Goal: Information Seeking & Learning: Compare options

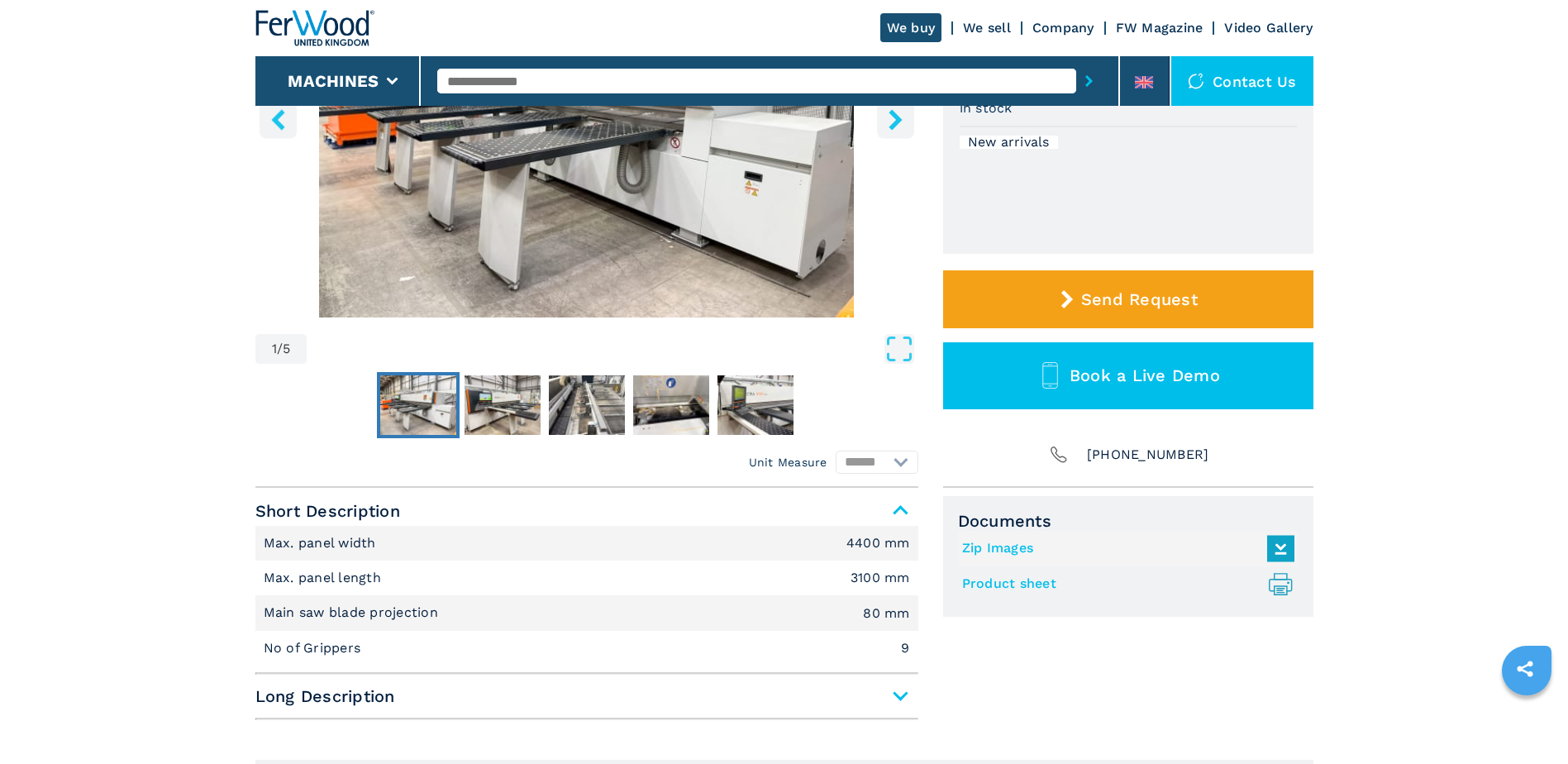
scroll to position [414, 0]
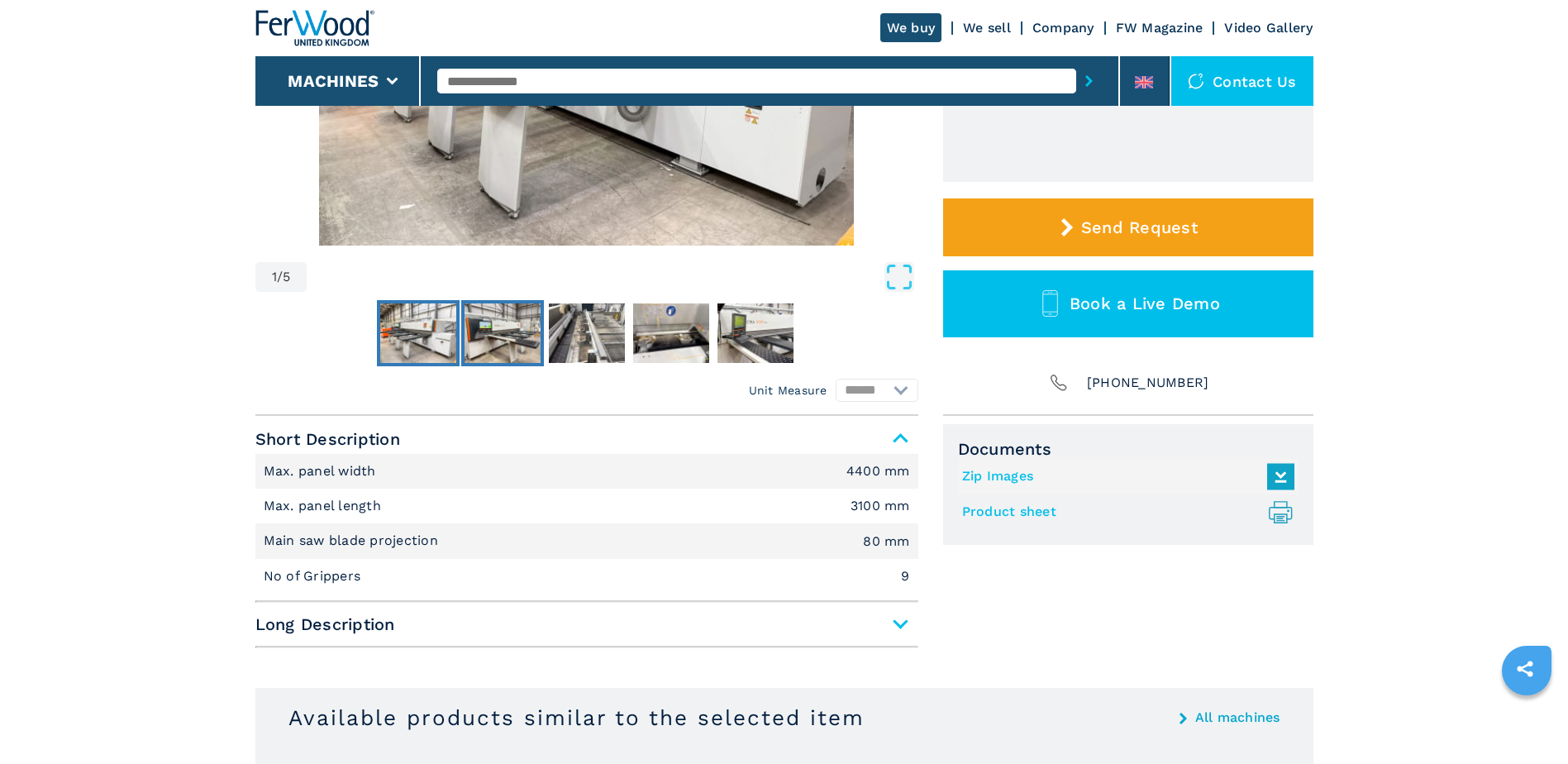
click at [494, 350] on img "Go to Slide 2" at bounding box center [502, 333] width 76 height 60
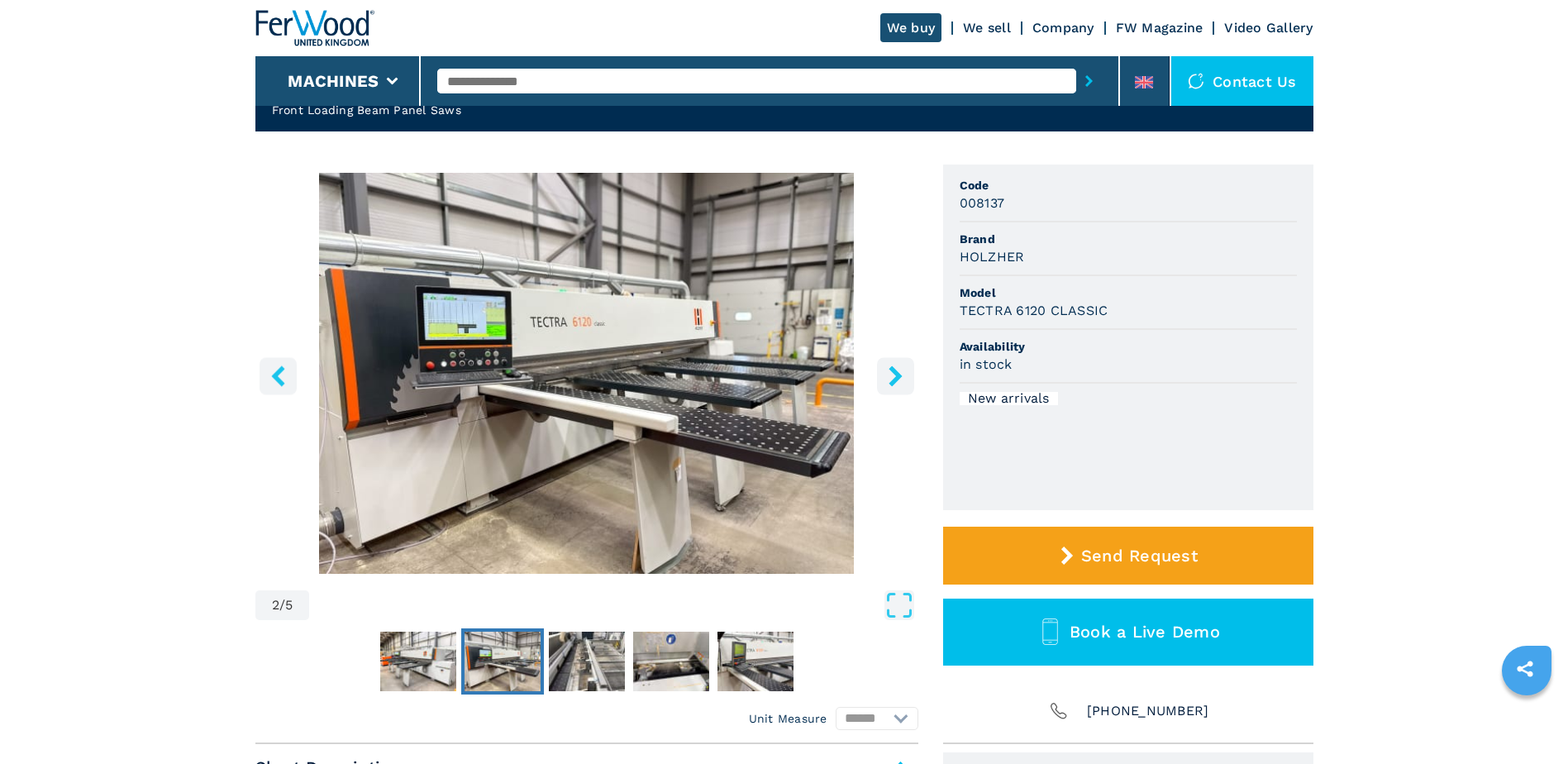
scroll to position [83, 0]
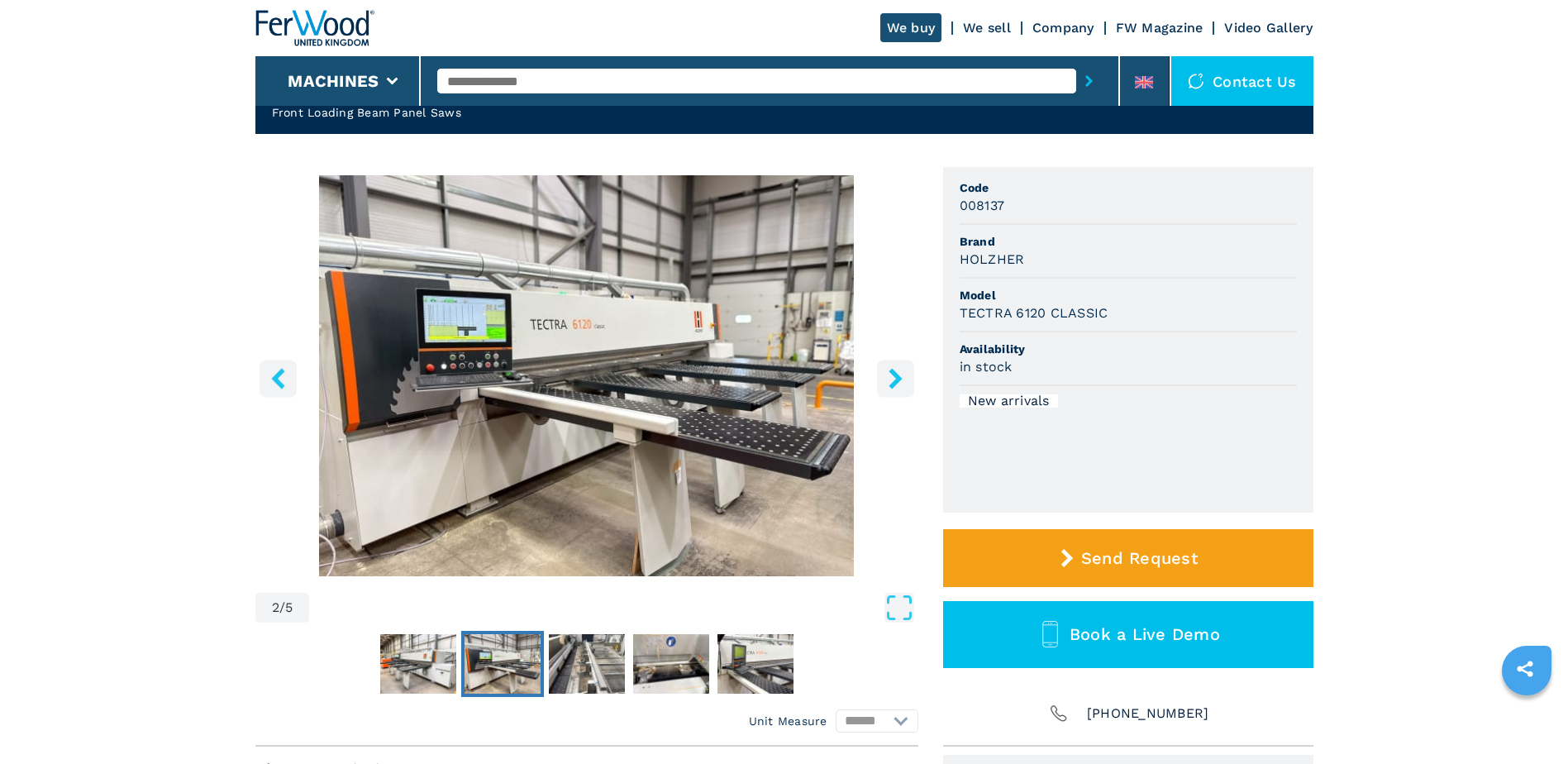
click at [896, 382] on icon "right-button" at bounding box center [895, 378] width 13 height 20
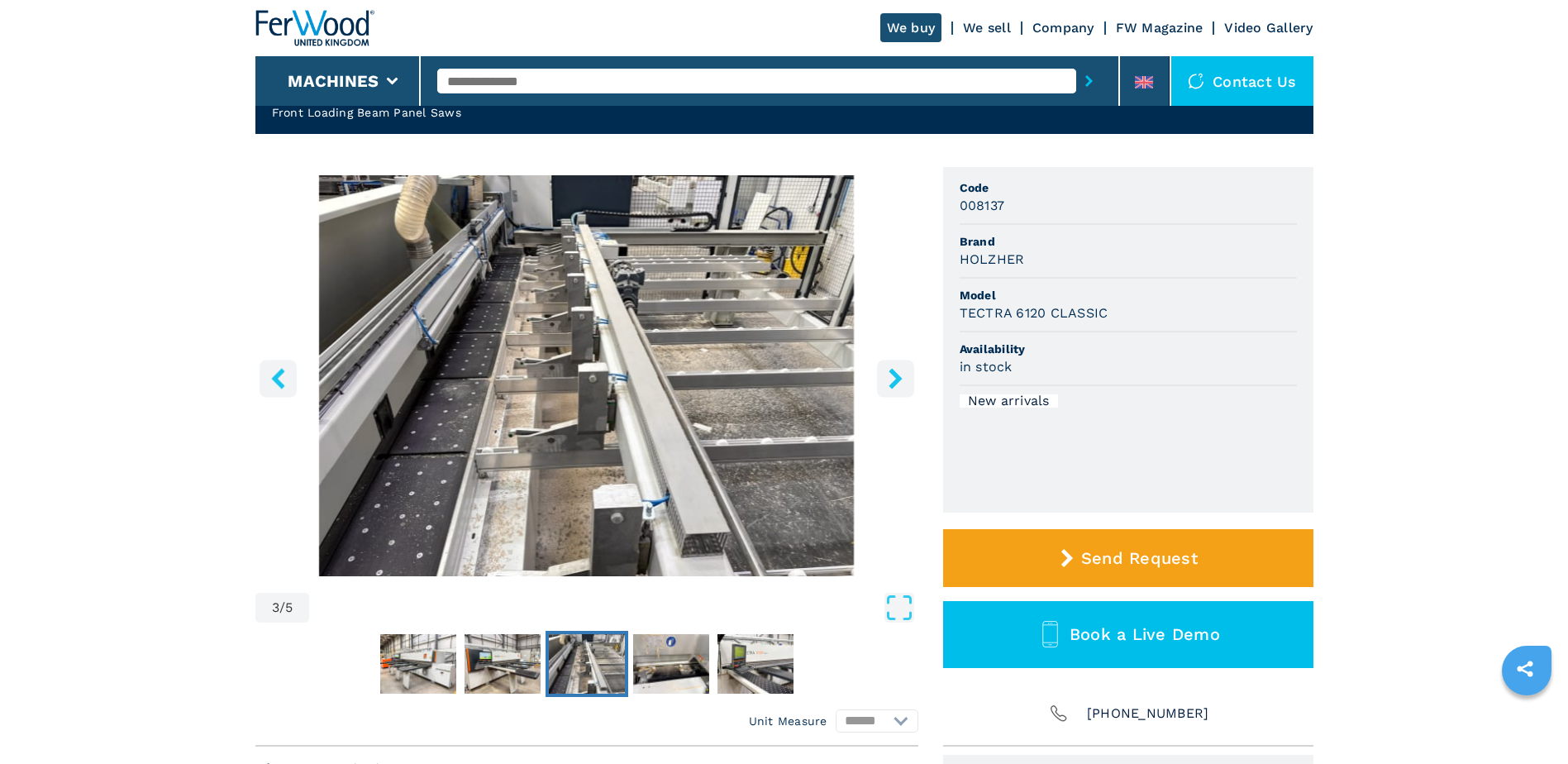
click at [895, 380] on icon "right-button" at bounding box center [895, 378] width 13 height 20
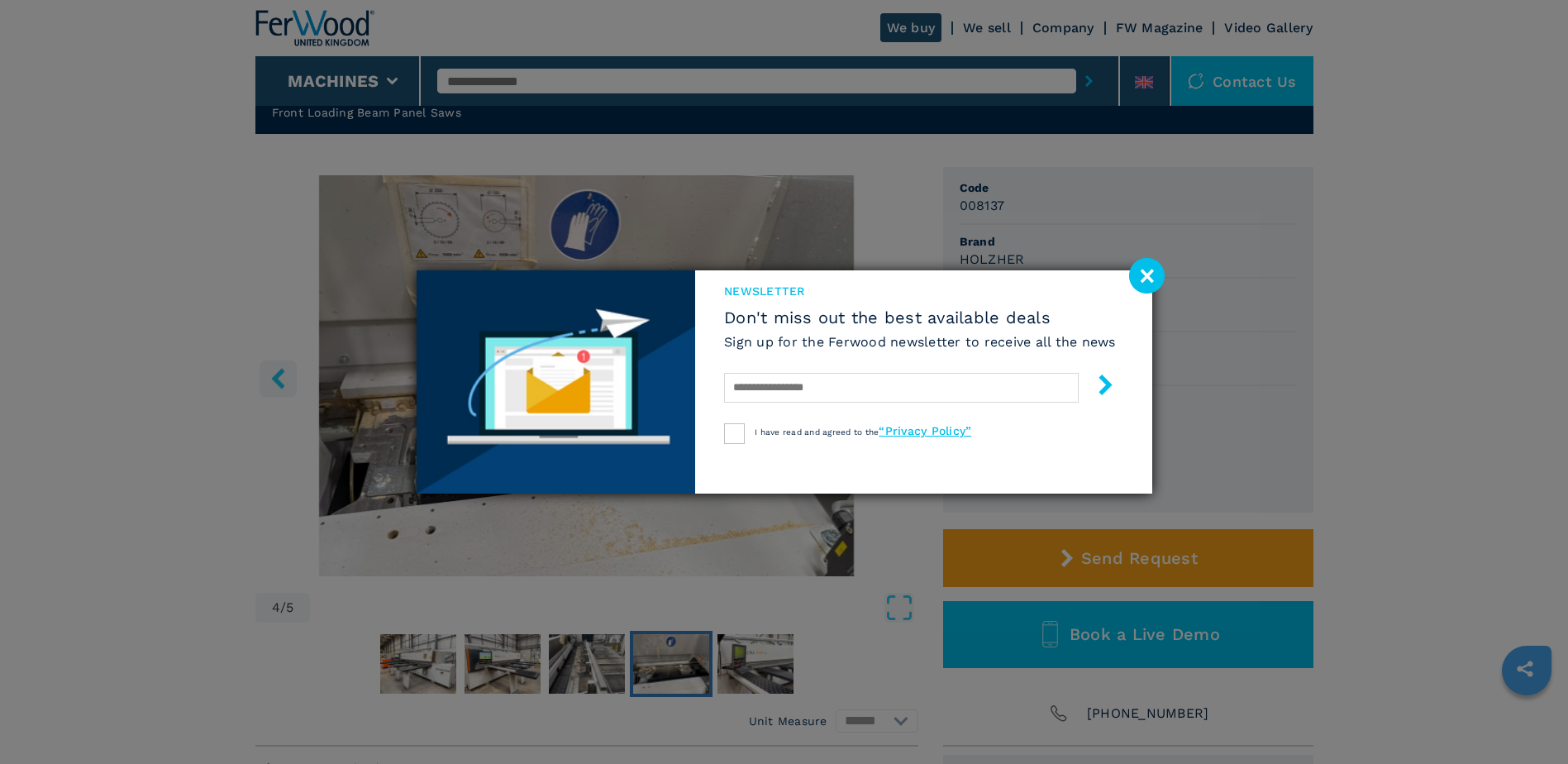
click at [1141, 275] on image at bounding box center [1146, 276] width 36 height 36
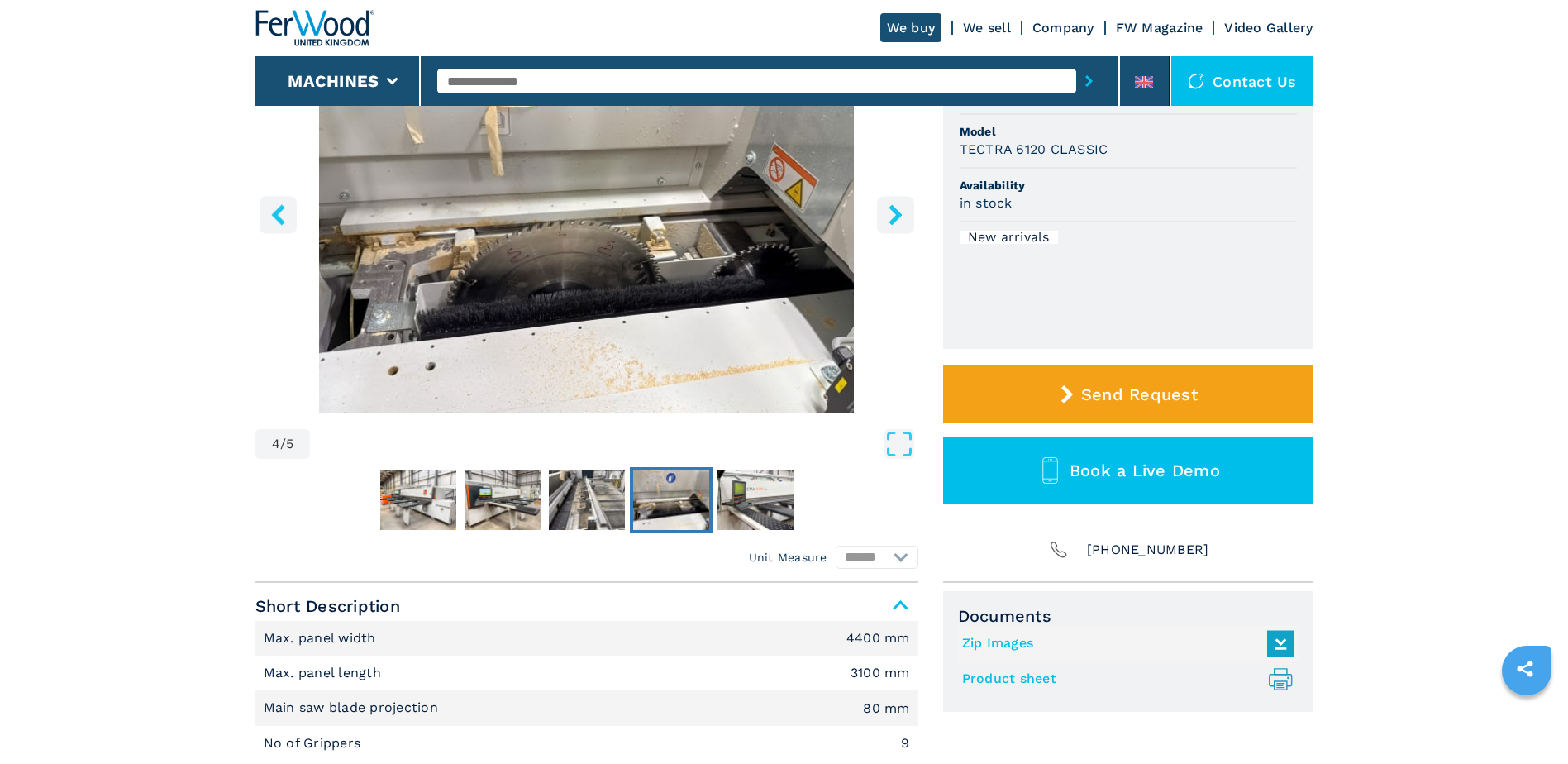
scroll to position [248, 0]
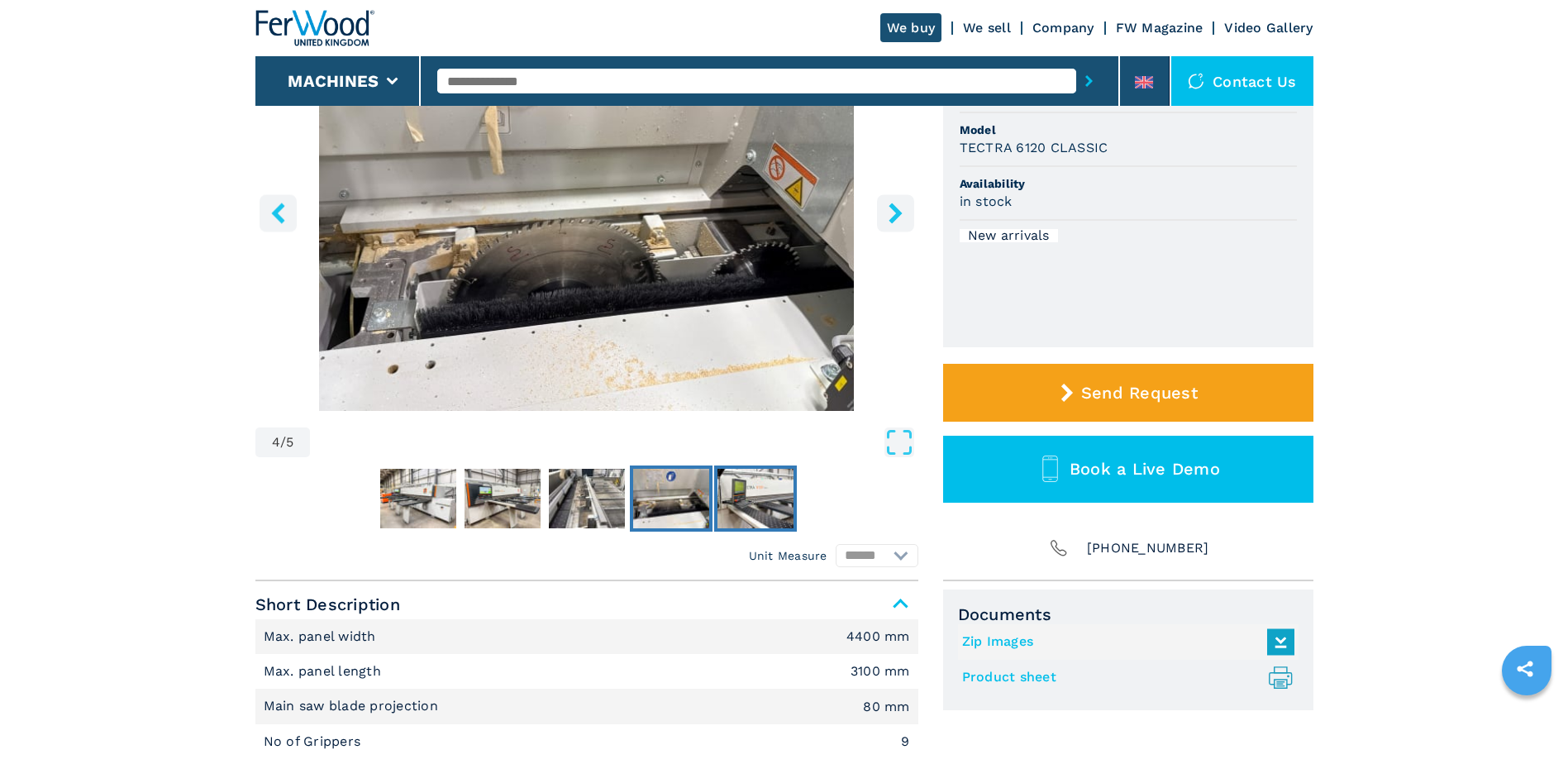
click at [771, 519] on img "Go to Slide 5" at bounding box center [756, 498] width 76 height 60
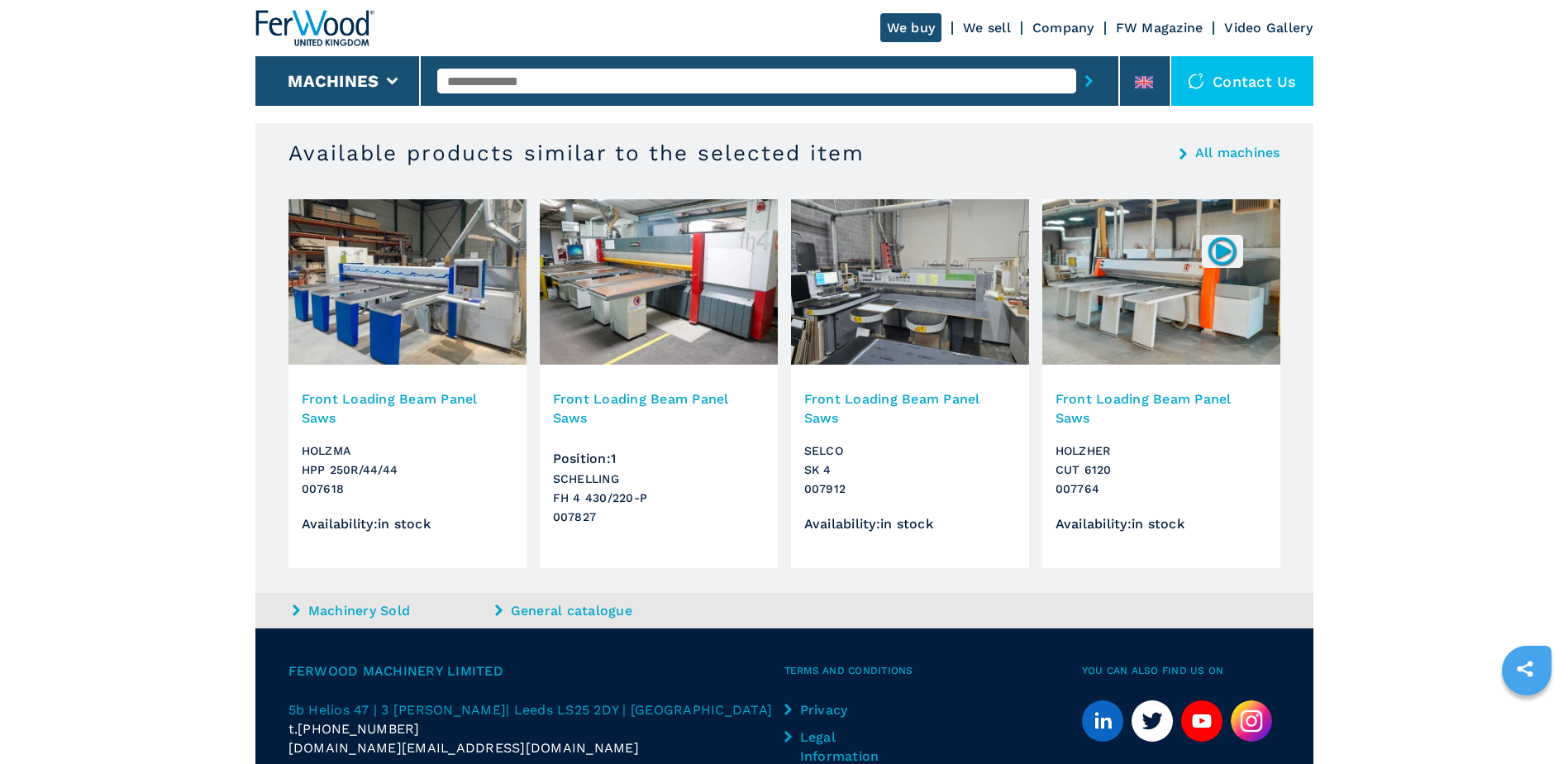
scroll to position [854, 0]
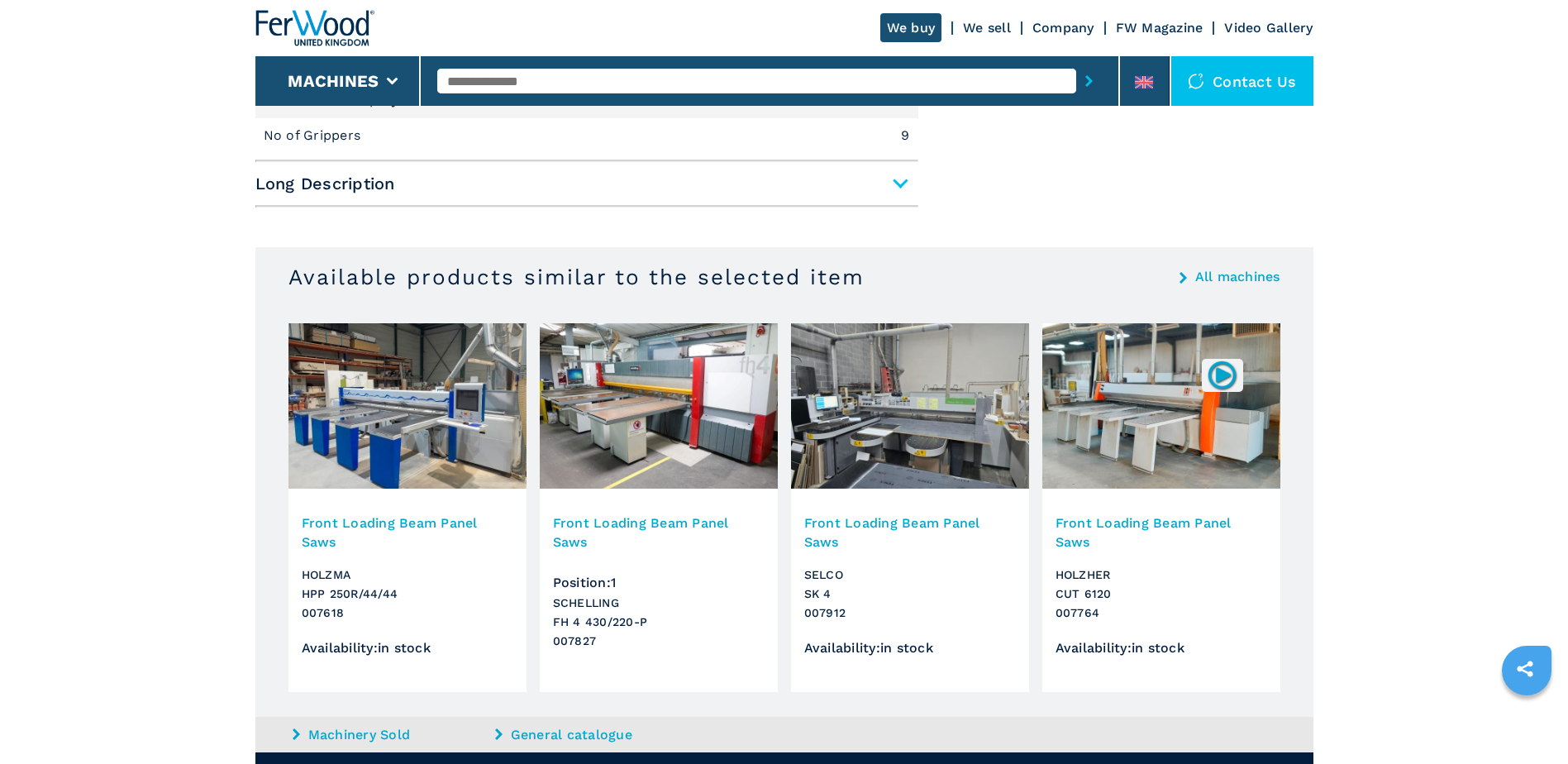
click at [381, 458] on img at bounding box center [407, 406] width 238 height 165
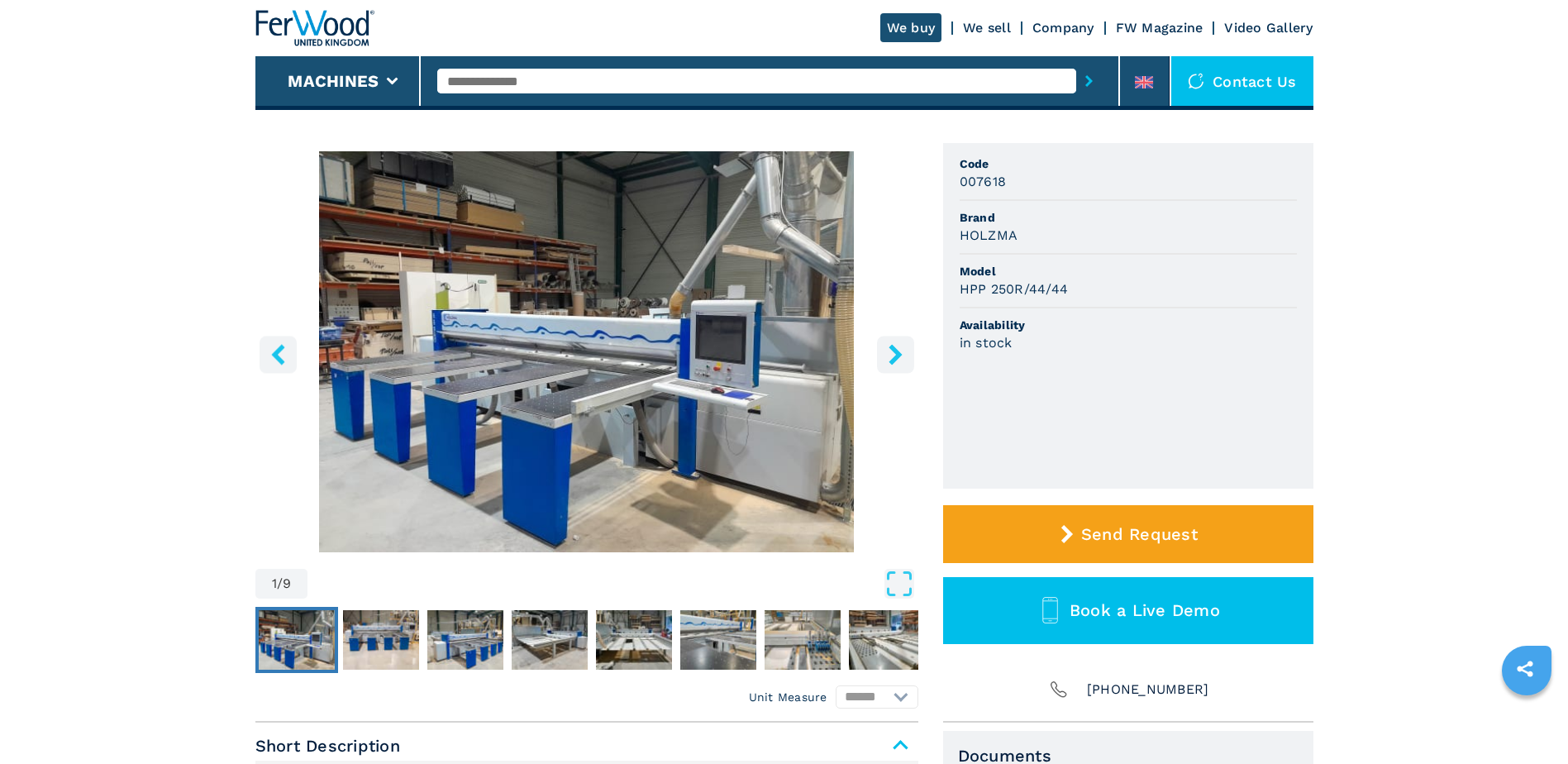
scroll to position [331, 0]
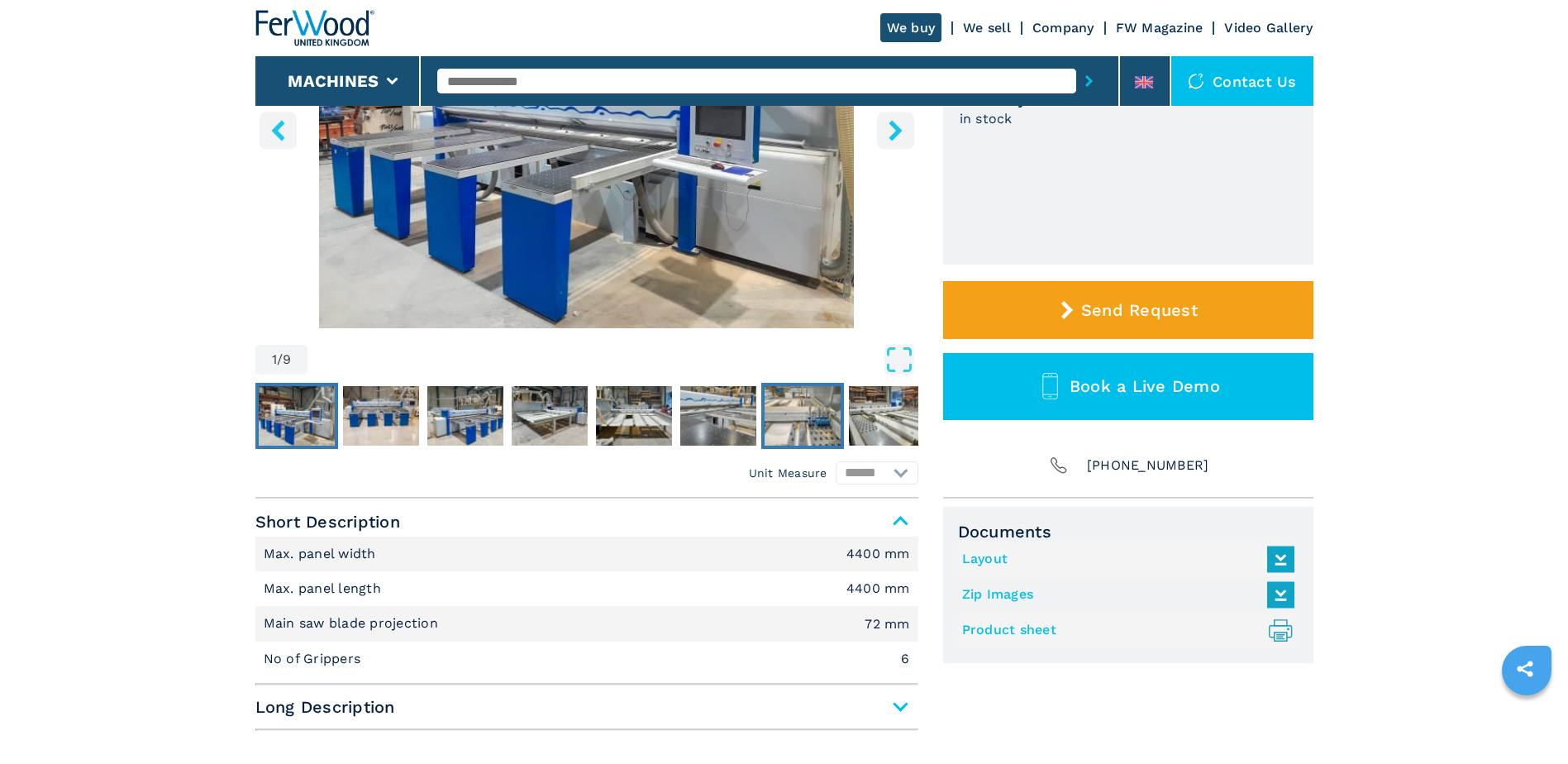
click at [807, 411] on img "Go to Slide 7" at bounding box center [802, 416] width 76 height 60
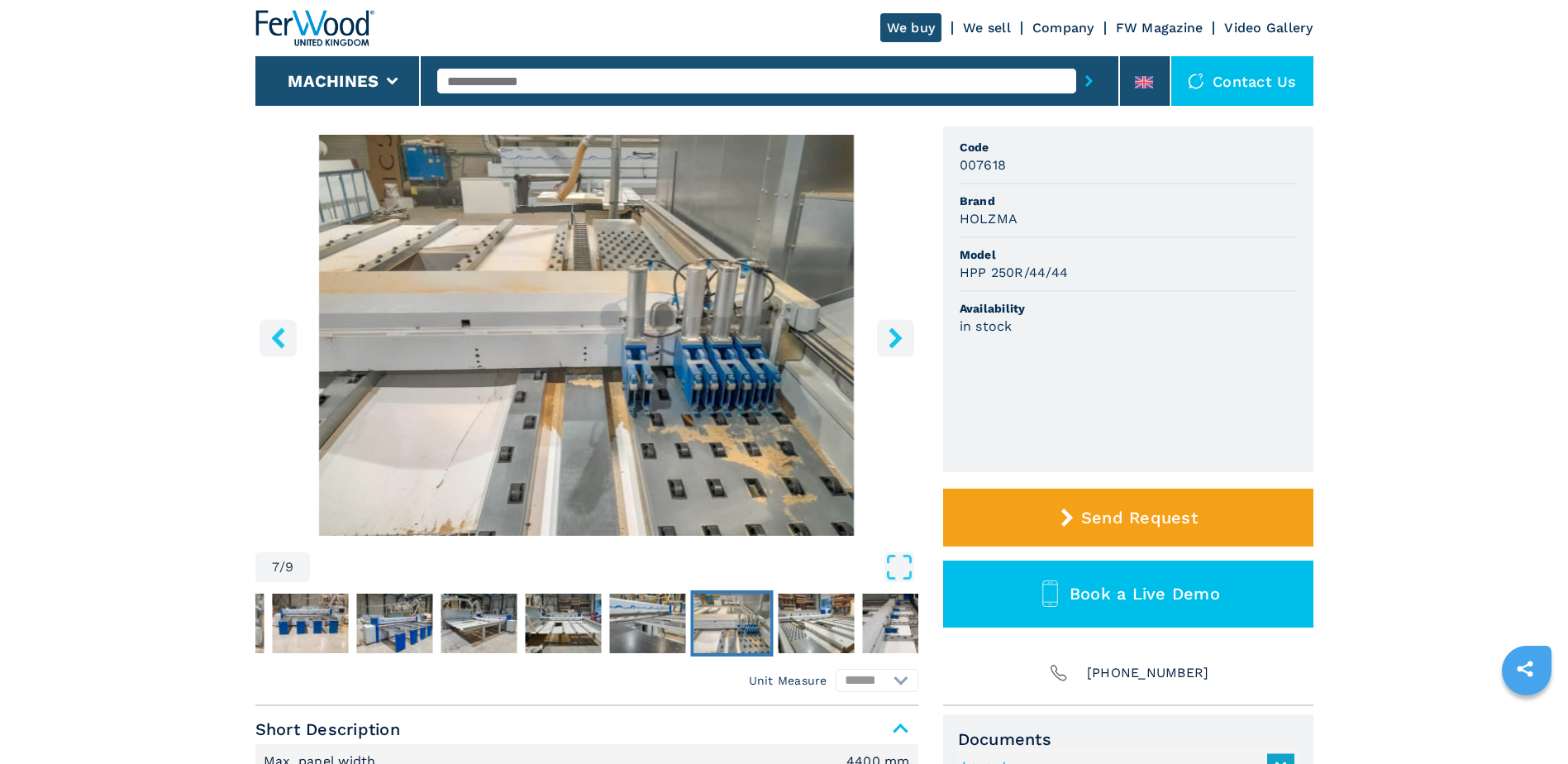
scroll to position [83, 0]
